Goal: Check status

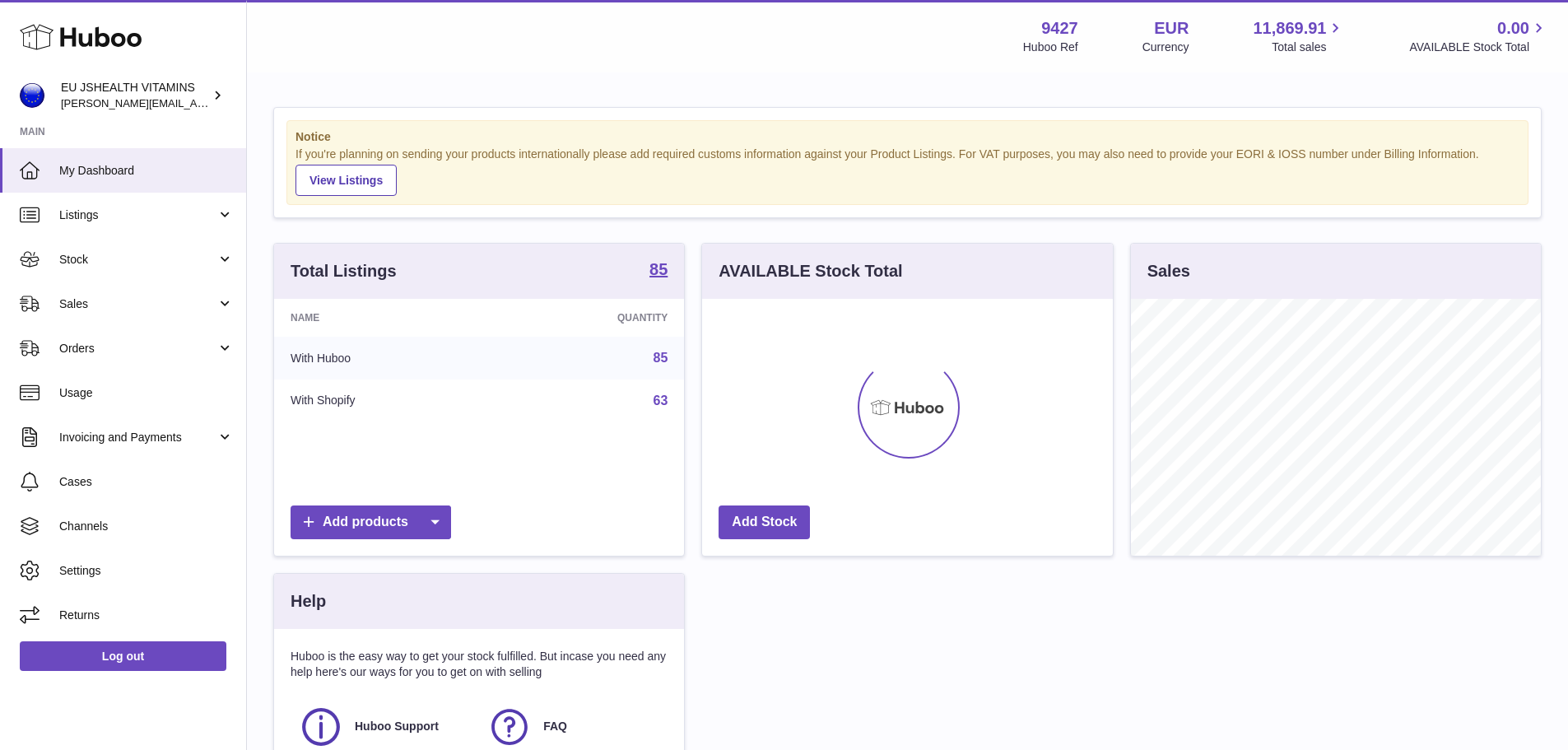
scroll to position [256, 411]
click at [88, 265] on span "Stock" at bounding box center [137, 260] width 157 height 16
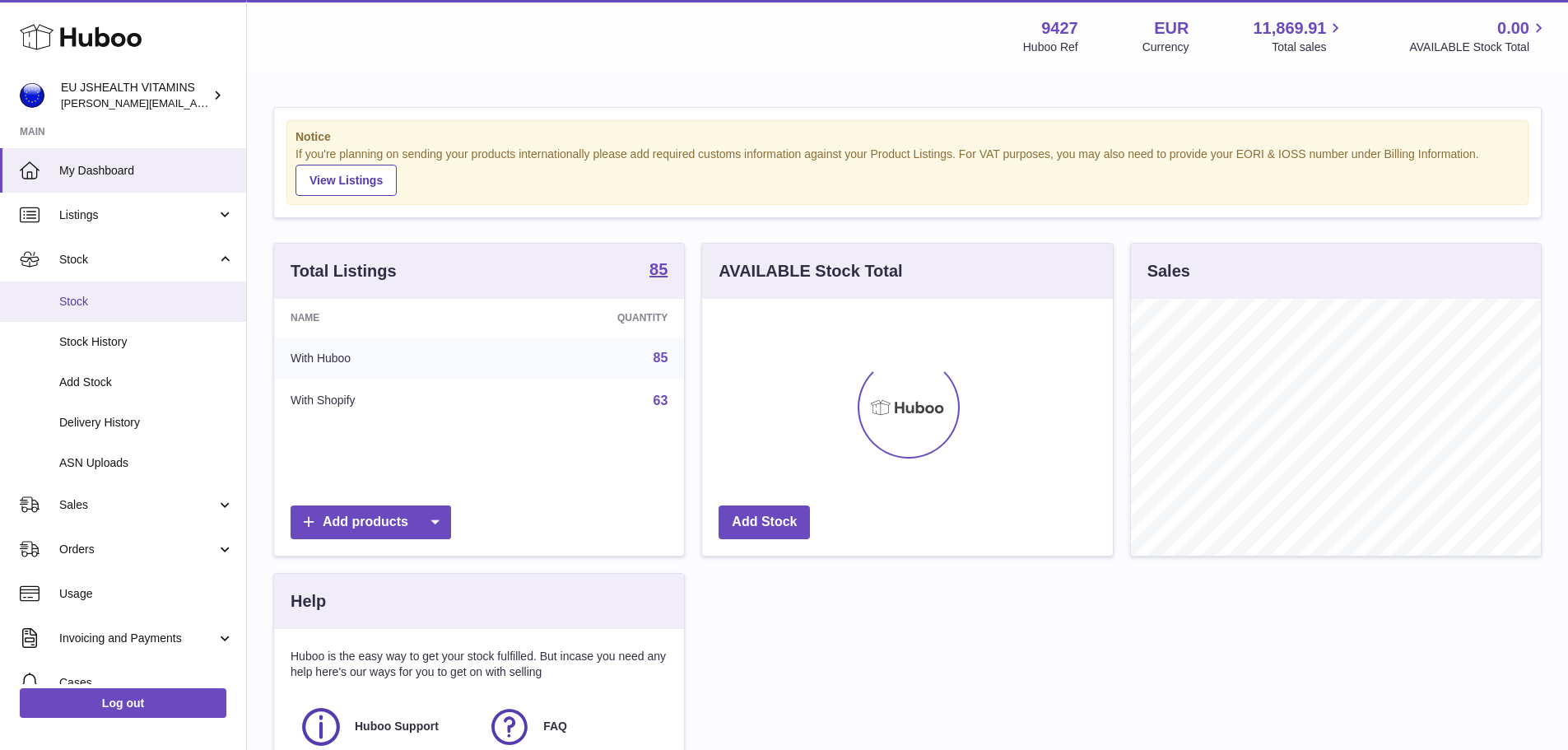
click at [78, 305] on span "Stock" at bounding box center [146, 301] width 174 height 16
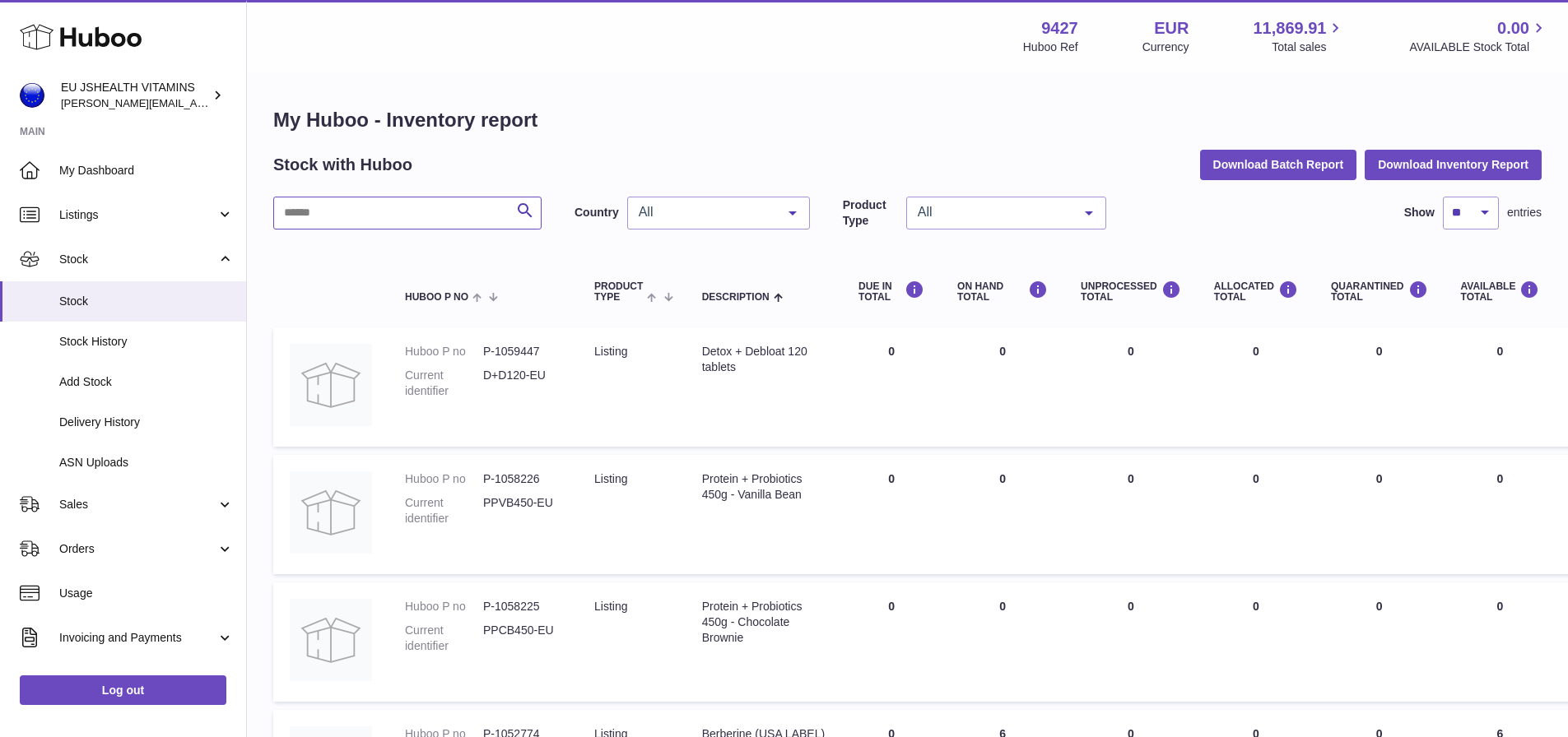
click at [362, 204] on input "text" at bounding box center [407, 213] width 269 height 33
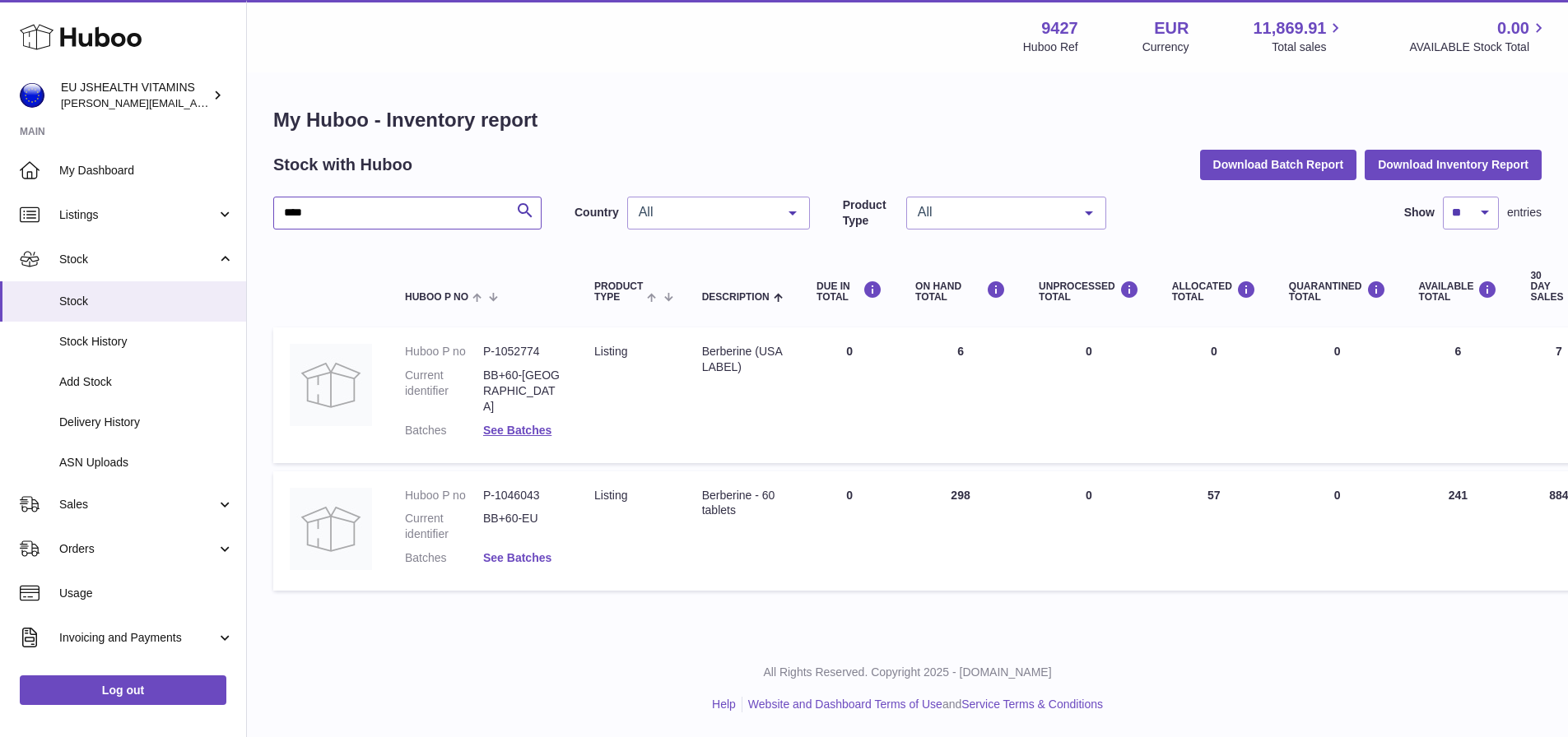
type input "****"
click at [529, 552] on link "See Batches" at bounding box center [517, 558] width 68 height 13
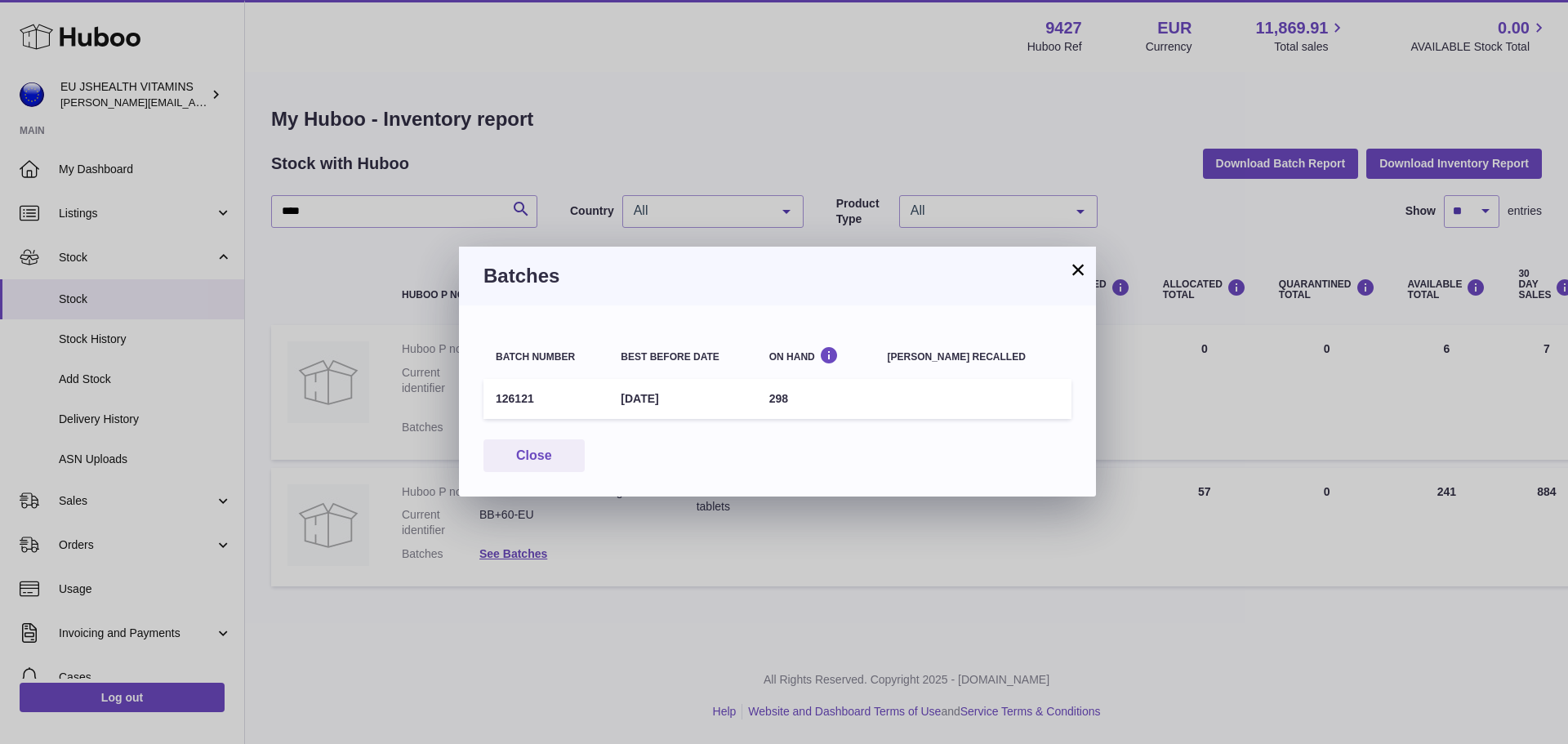
click at [1075, 267] on button "×" at bounding box center [1078, 269] width 20 height 20
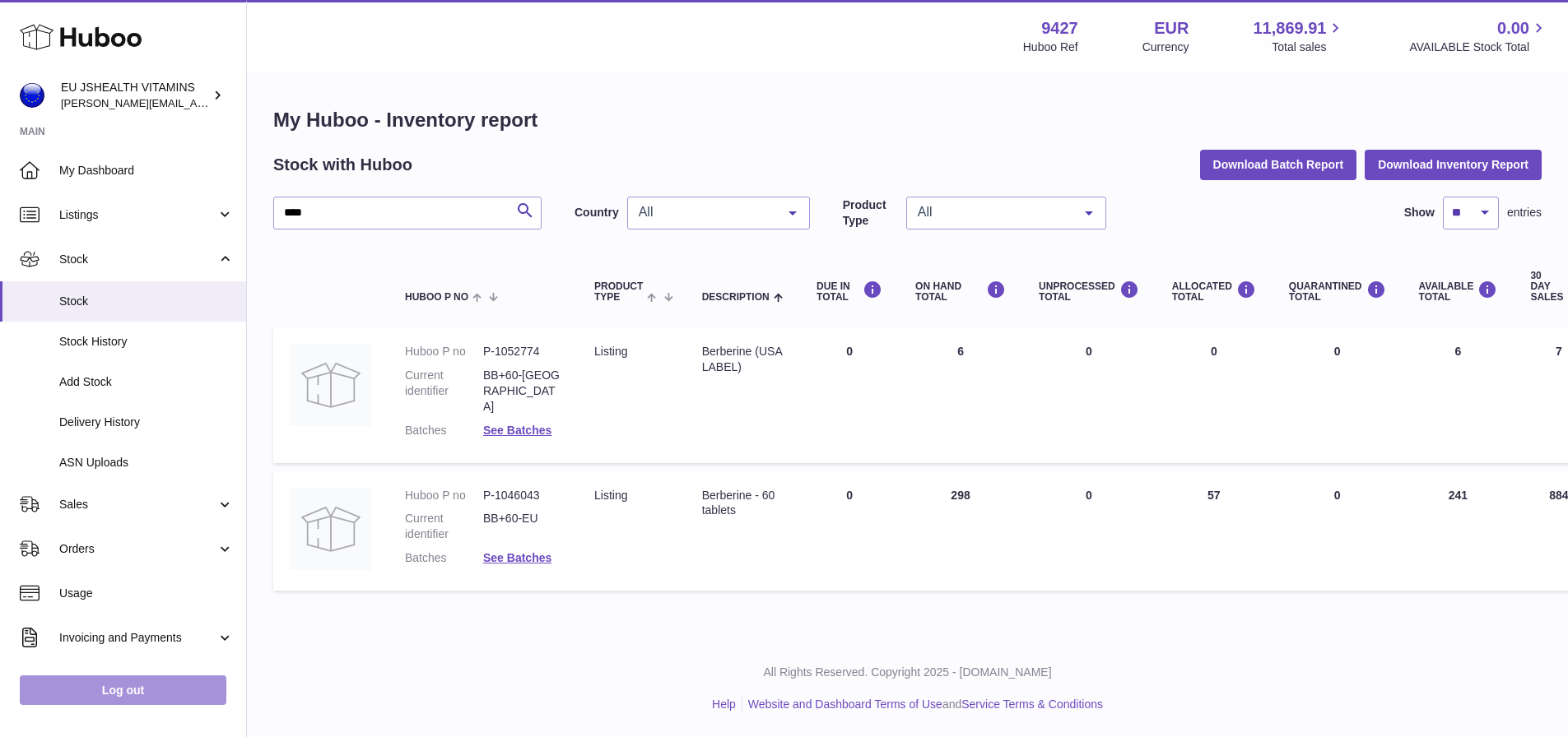
click at [159, 701] on link "Log out" at bounding box center [123, 690] width 206 height 29
